Goal: Task Accomplishment & Management: Complete application form

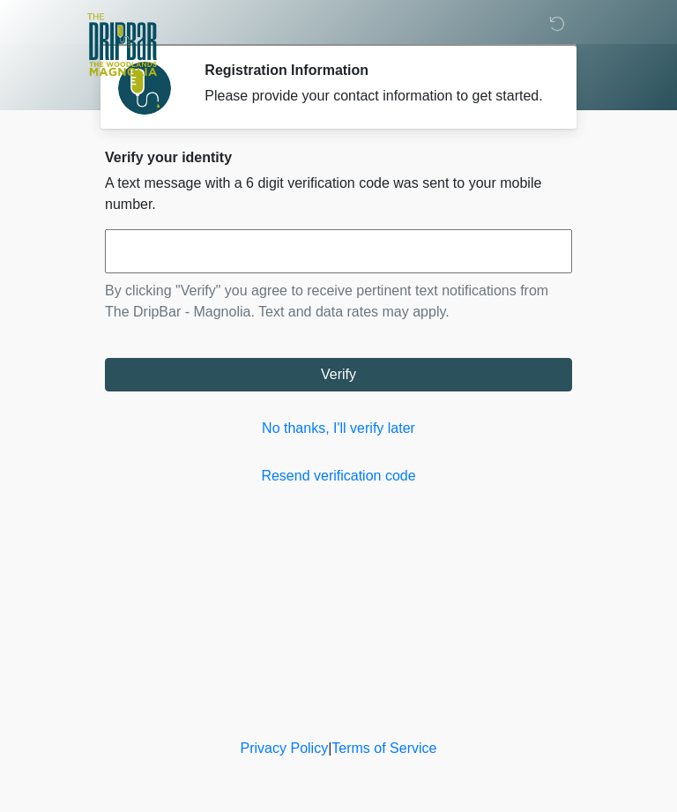
click at [145, 271] on input "text" at bounding box center [338, 251] width 467 height 44
type input "******"
click at [199, 422] on div "Verify your identity A text message with a 6 digit verification code was sent t…" at bounding box center [338, 318] width 467 height 338
click at [155, 391] on button "Verify" at bounding box center [338, 374] width 467 height 33
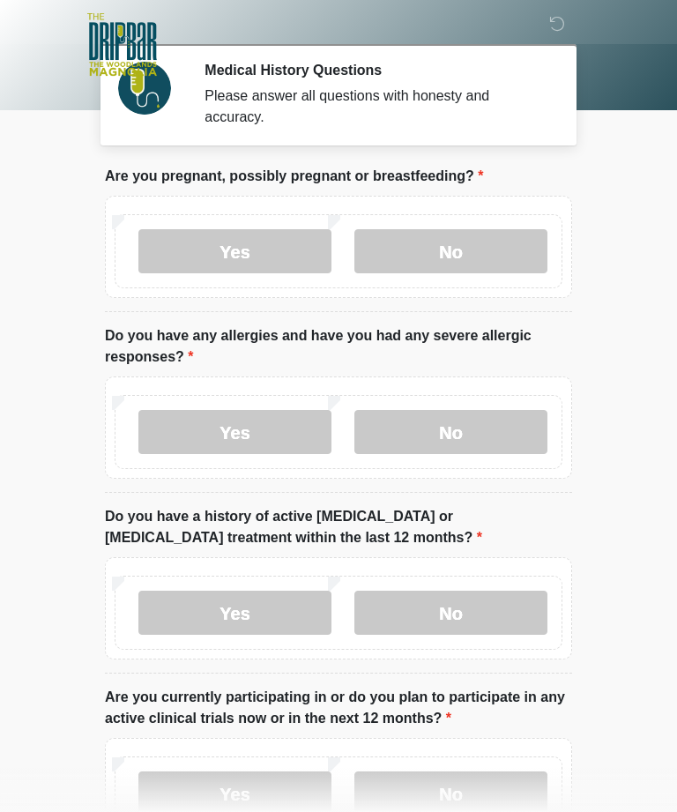
click at [426, 245] on label "No" at bounding box center [450, 251] width 193 height 44
click at [386, 426] on label "No" at bounding box center [450, 432] width 193 height 44
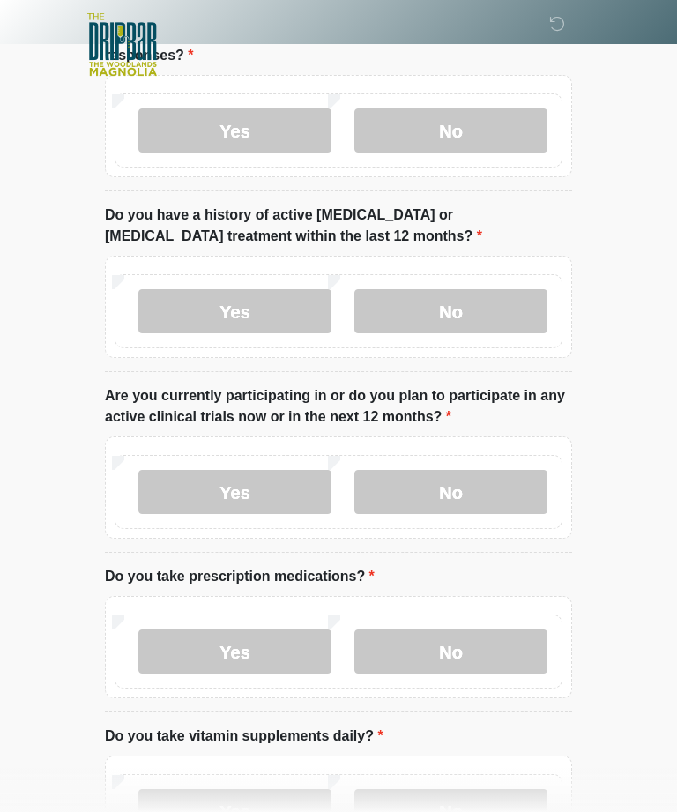
scroll to position [306, 0]
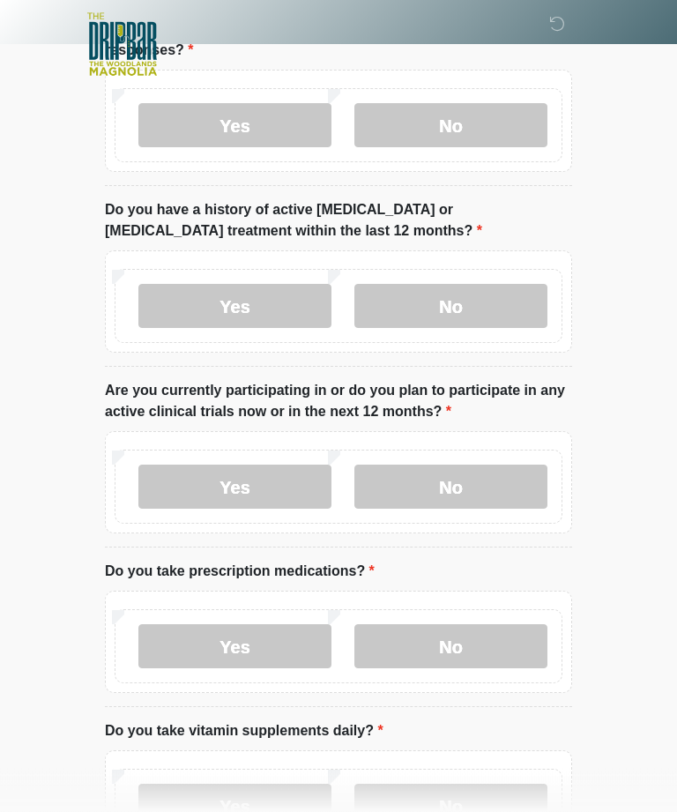
click at [412, 301] on label "No" at bounding box center [450, 307] width 193 height 44
click at [438, 482] on label "No" at bounding box center [450, 486] width 193 height 44
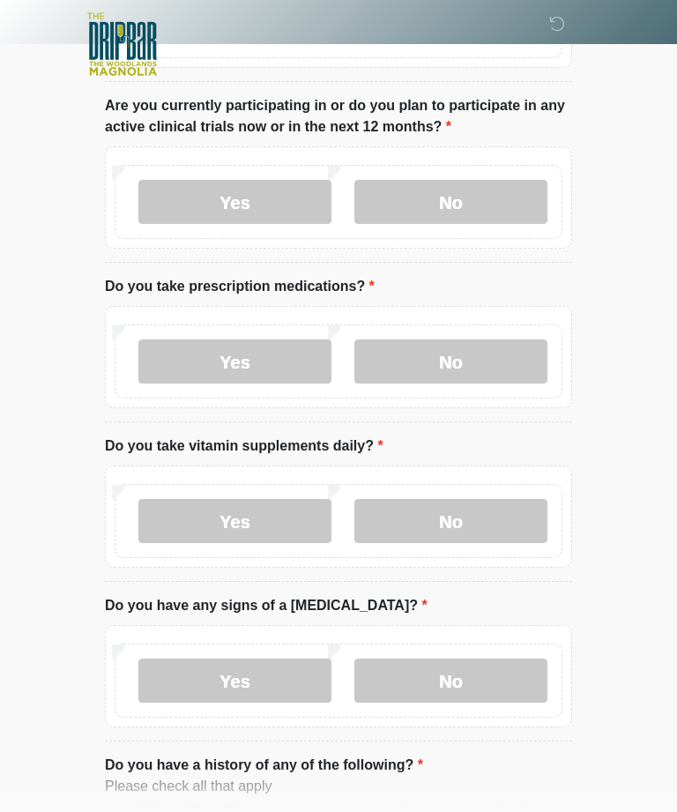
scroll to position [591, 0]
click at [432, 367] on label "No" at bounding box center [450, 361] width 193 height 44
click at [441, 512] on label "No" at bounding box center [450, 520] width 193 height 44
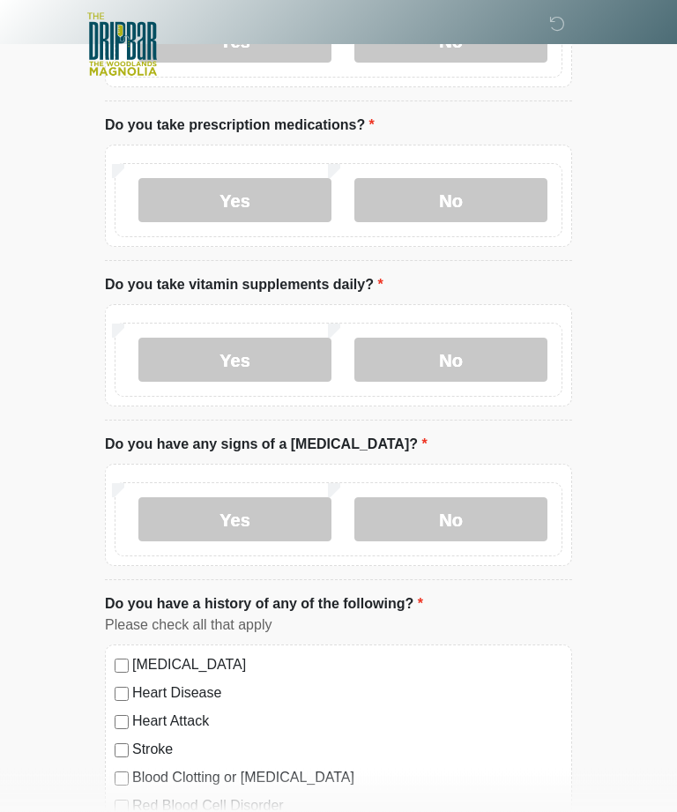
scroll to position [758, 0]
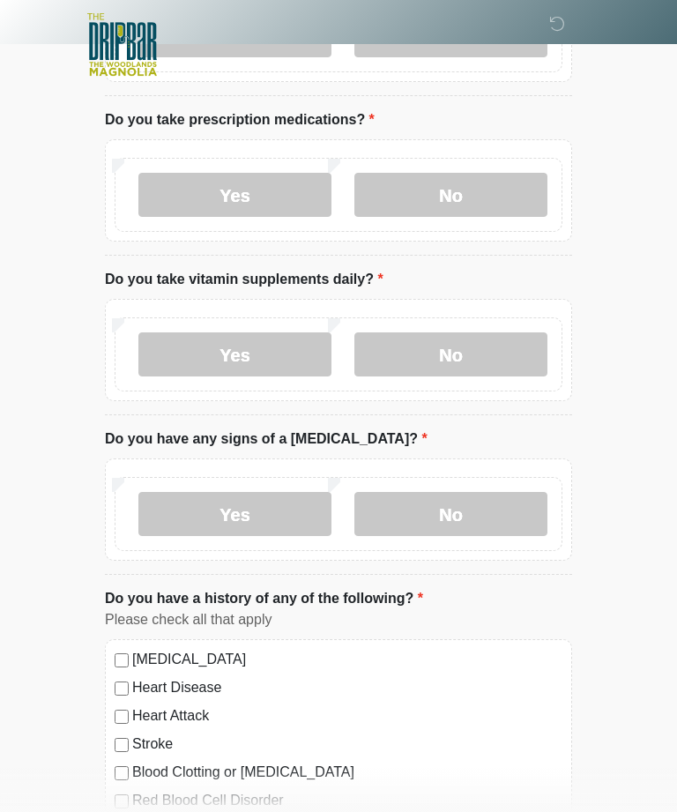
click at [419, 512] on label "No" at bounding box center [450, 514] width 193 height 44
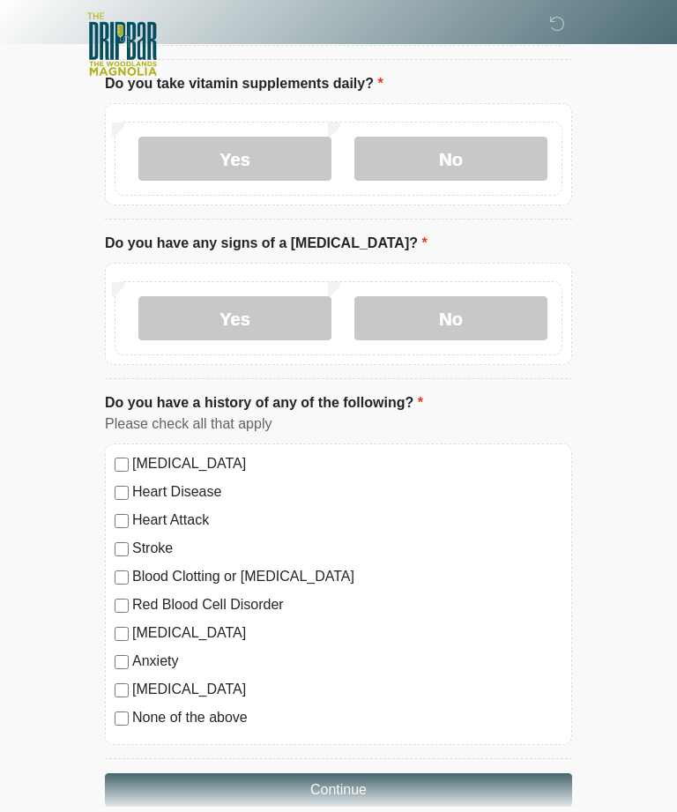
scroll to position [983, 0]
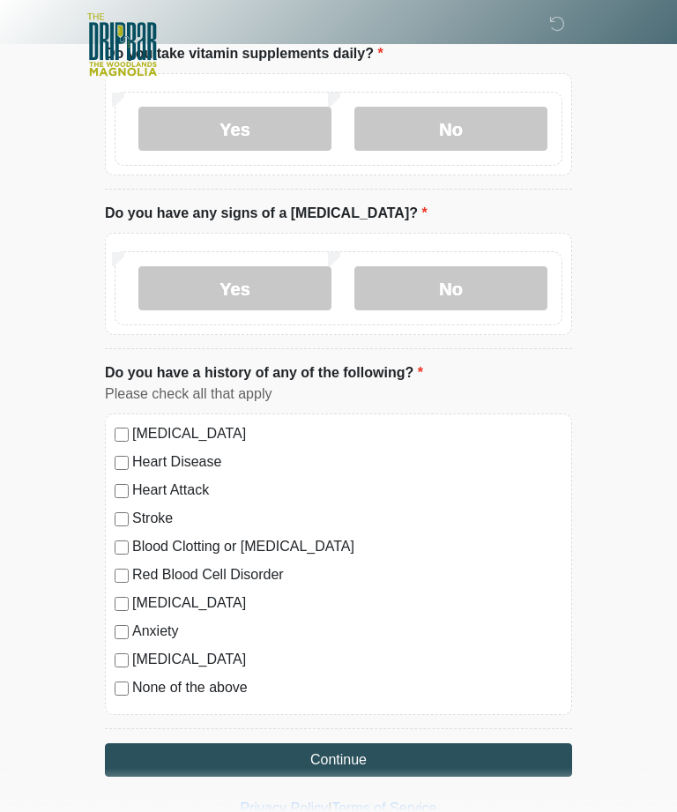
click at [134, 761] on button "Continue" at bounding box center [338, 759] width 467 height 33
click at [145, 759] on button "Continue" at bounding box center [338, 759] width 467 height 33
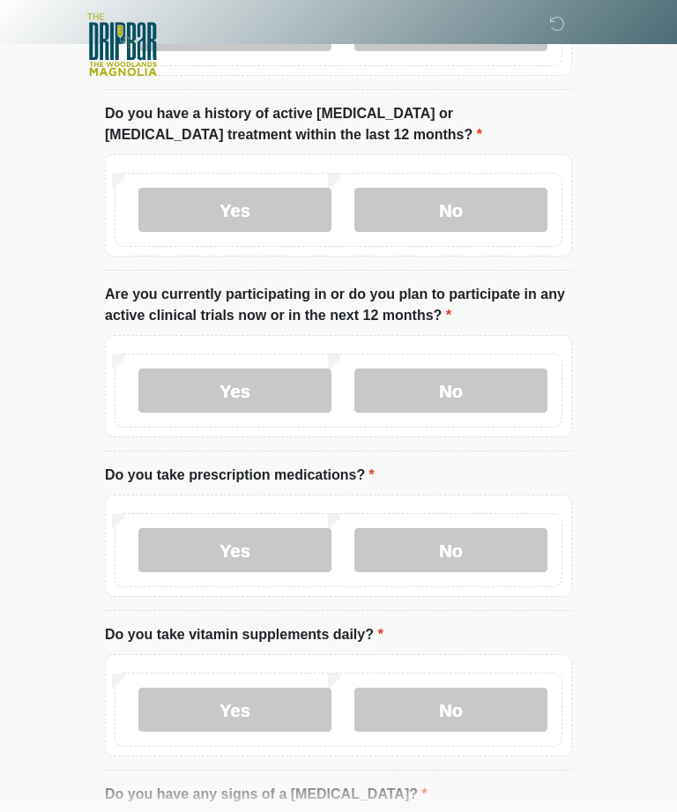
scroll to position [0, 0]
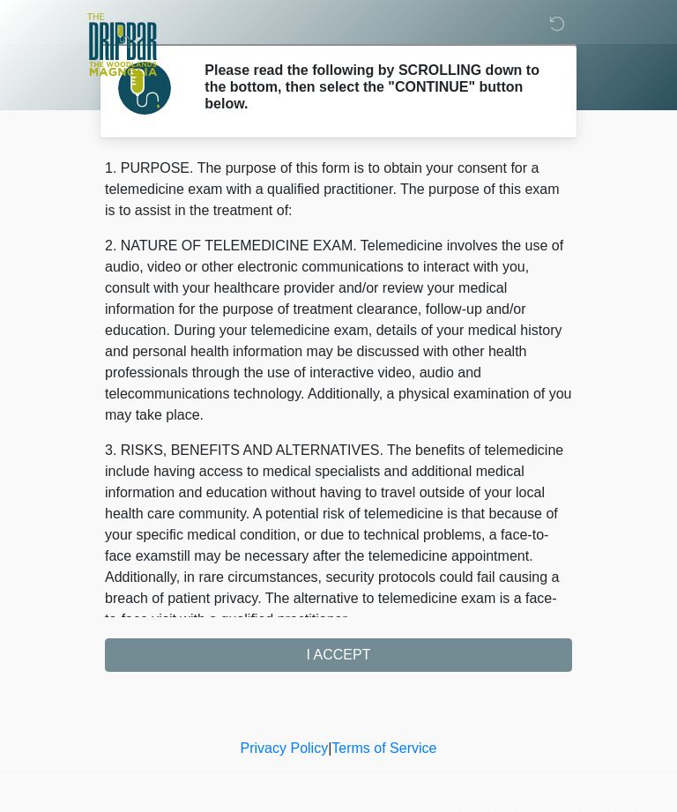
click at [226, 664] on div "1. PURPOSE. The purpose of this form is to obtain your consent for a telemedici…" at bounding box center [338, 415] width 467 height 514
click at [325, 653] on div "1. PURPOSE. The purpose of this form is to obtain your consent for a telemedici…" at bounding box center [338, 415] width 467 height 514
click at [312, 659] on div "1. PURPOSE. The purpose of this form is to obtain your consent for a telemedici…" at bounding box center [338, 415] width 467 height 514
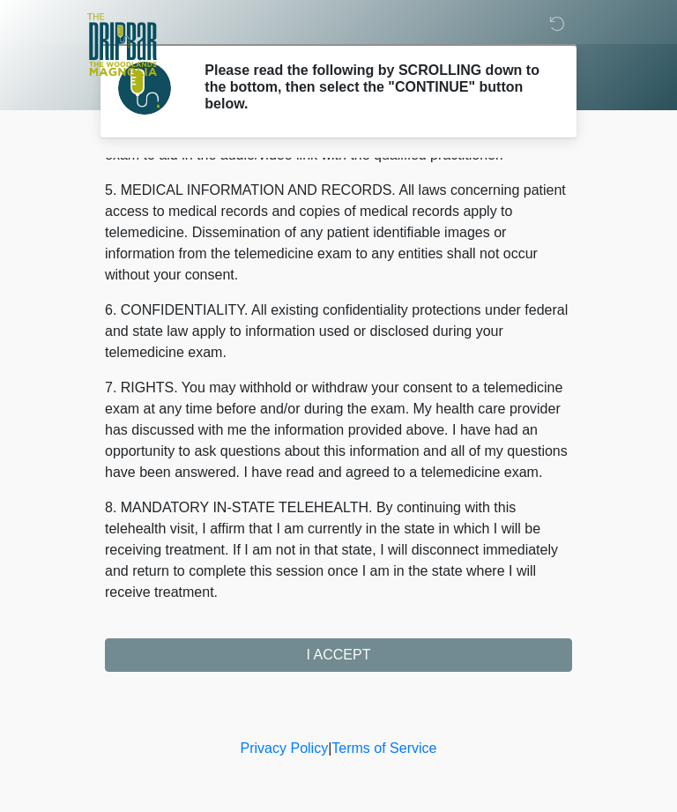
scroll to position [563, 0]
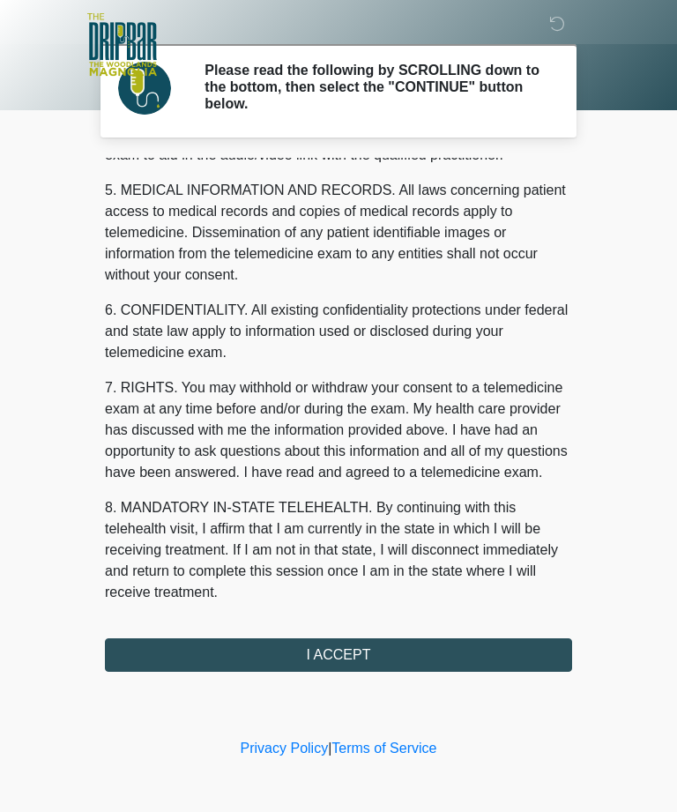
click at [324, 650] on button "I ACCEPT" at bounding box center [338, 654] width 467 height 33
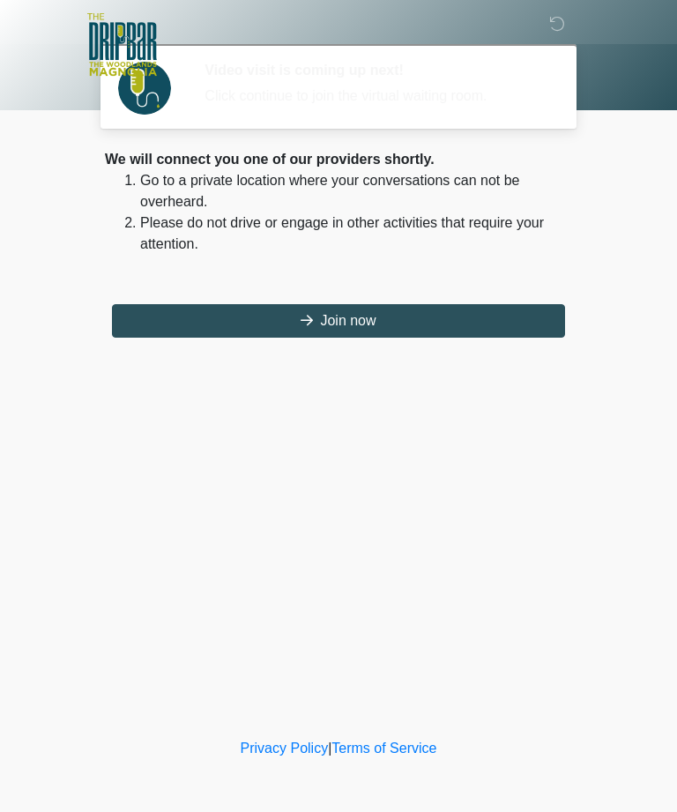
click at [280, 491] on div "‎ ‎ ‎ ‎ Video visit is coming up next! Click continue to join the virtual waiti…" at bounding box center [338, 367] width 529 height 699
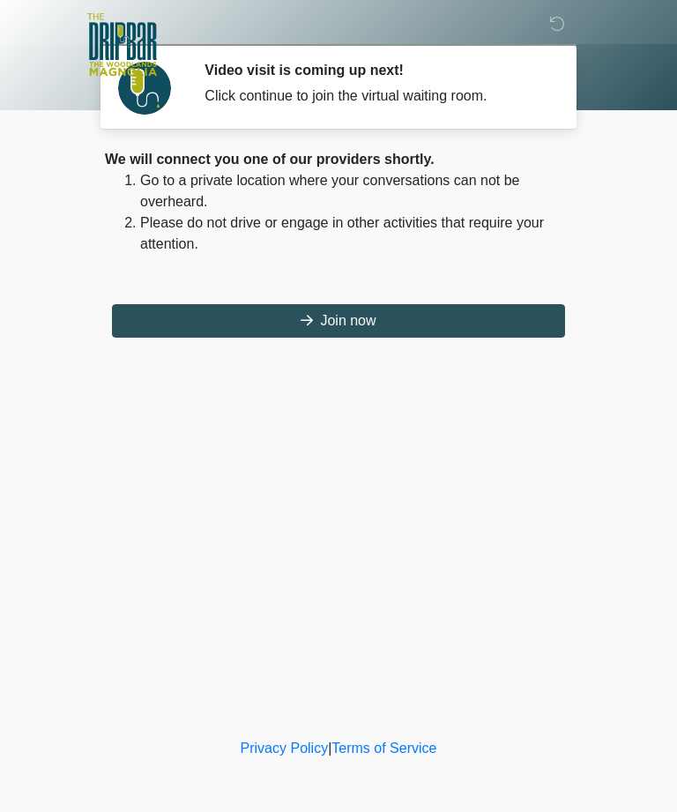
click at [283, 323] on button "Join now" at bounding box center [338, 320] width 453 height 33
